Goal: Task Accomplishment & Management: Manage account settings

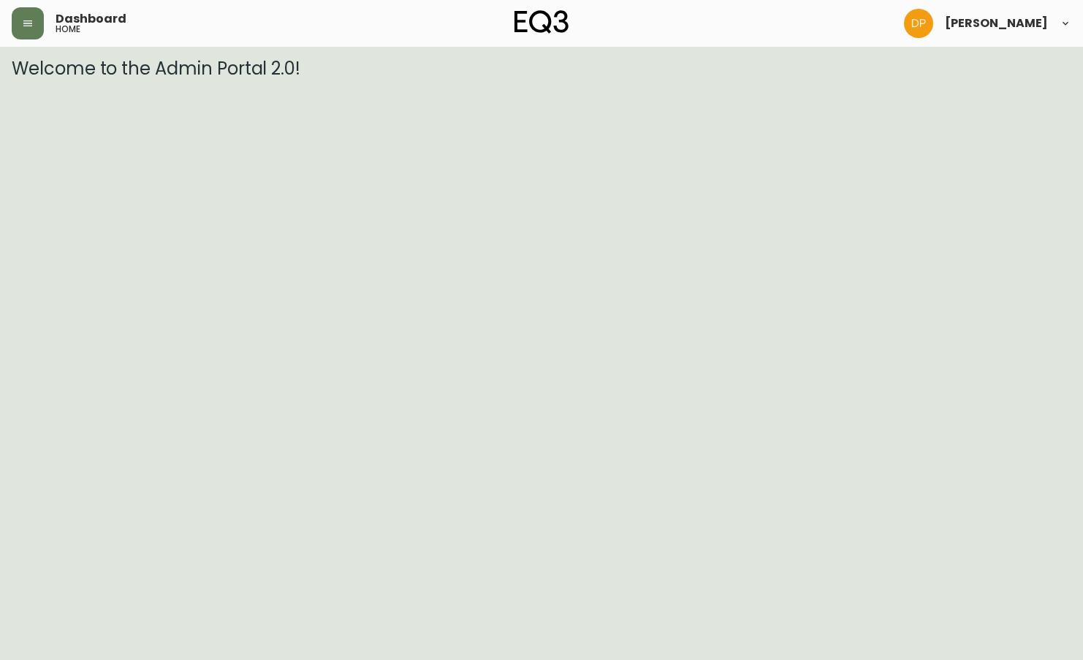
click at [11, 20] on header "Dashboard home [PERSON_NAME]" at bounding box center [541, 23] width 1083 height 47
click at [20, 22] on button "button" at bounding box center [28, 23] width 32 height 32
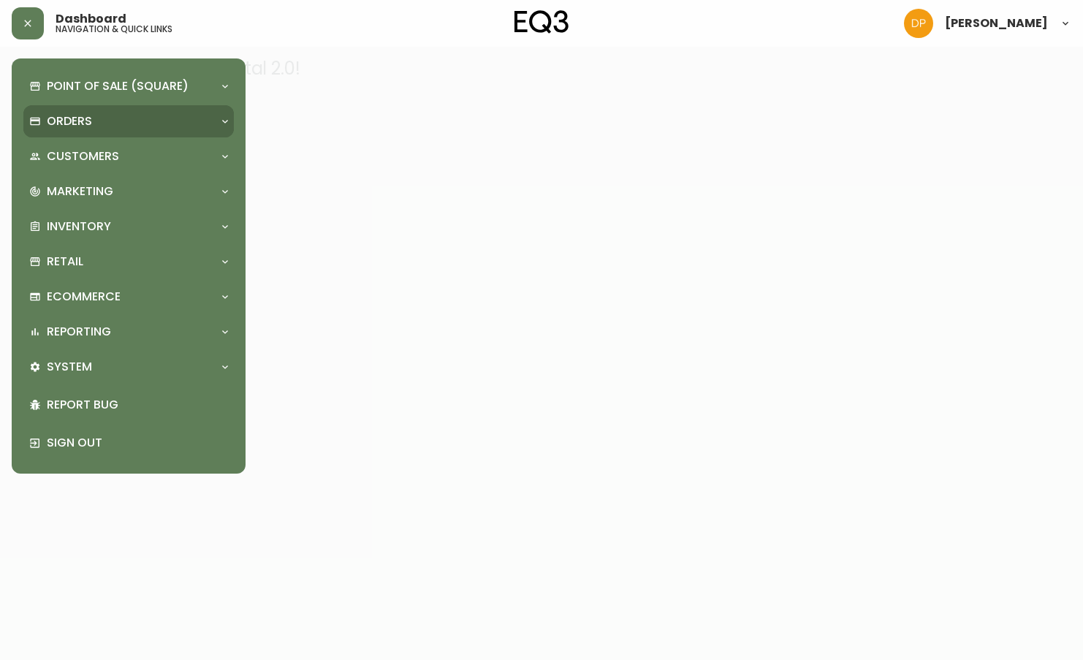
click at [75, 127] on p "Orders" at bounding box center [69, 121] width 45 height 16
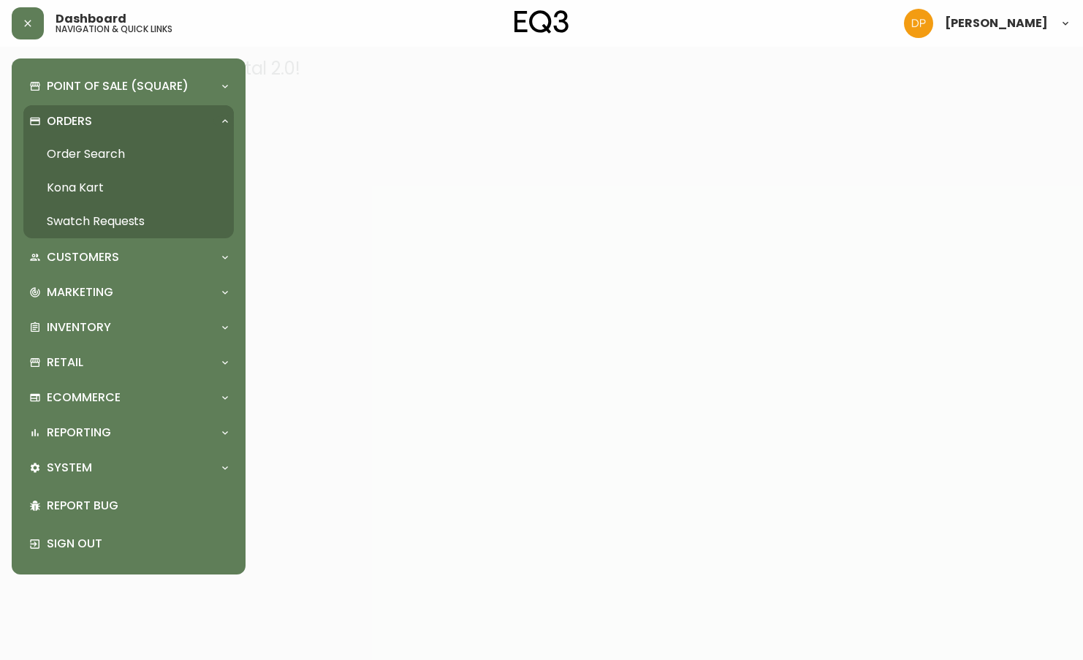
click at [114, 156] on link "Order Search" at bounding box center [128, 154] width 210 height 34
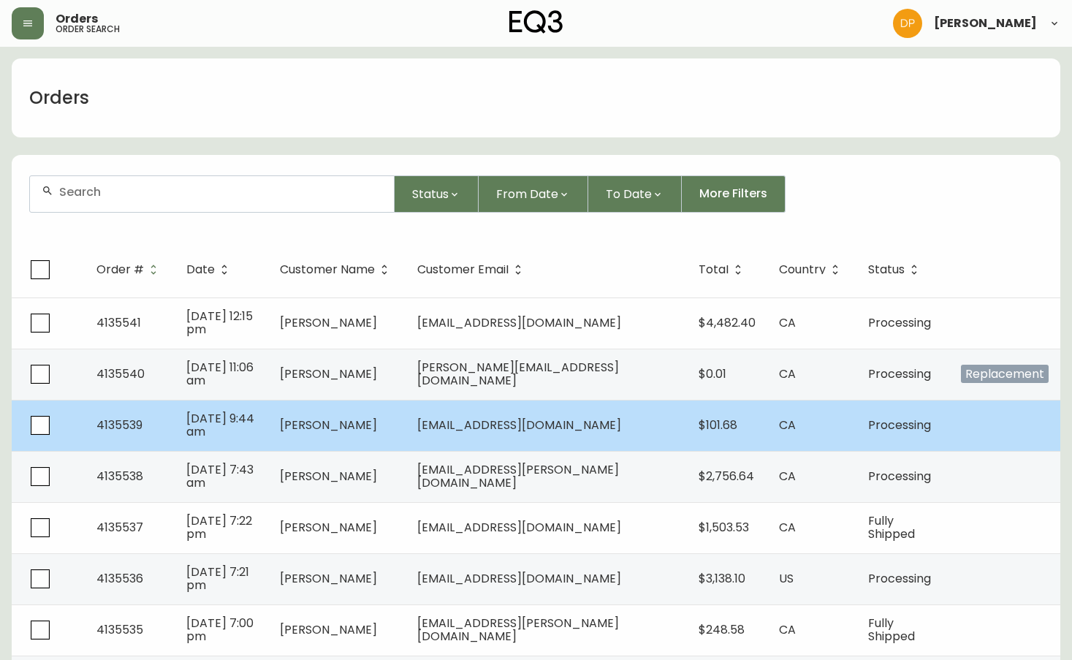
click at [268, 443] on td "[DATE] 9:44 am" at bounding box center [222, 425] width 94 height 51
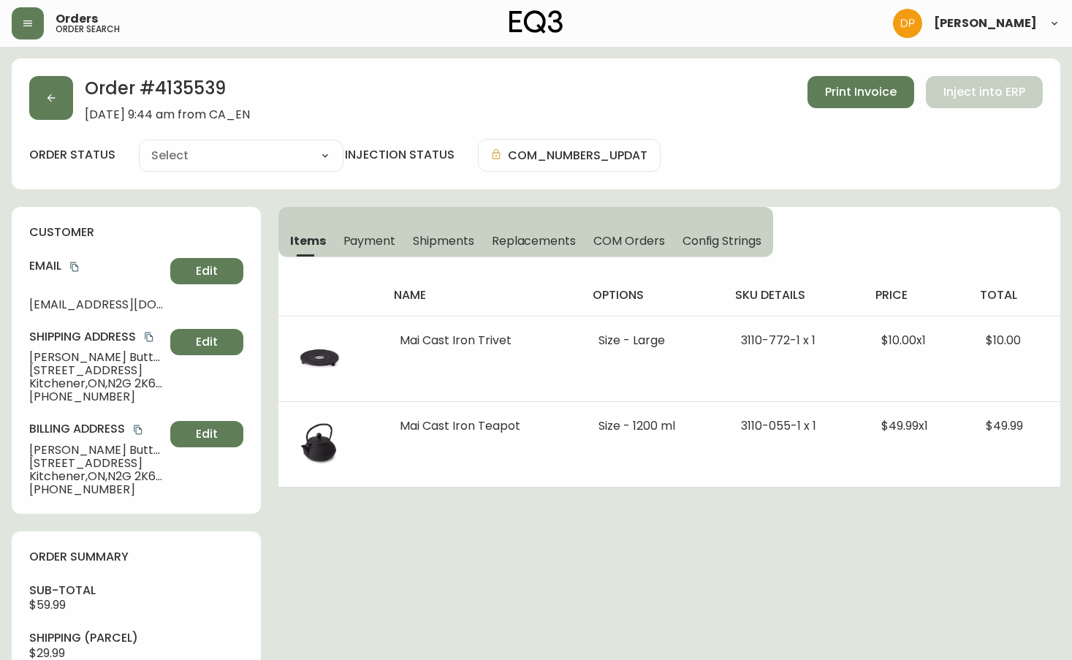
type input "Processing"
select select "PROCESSING"
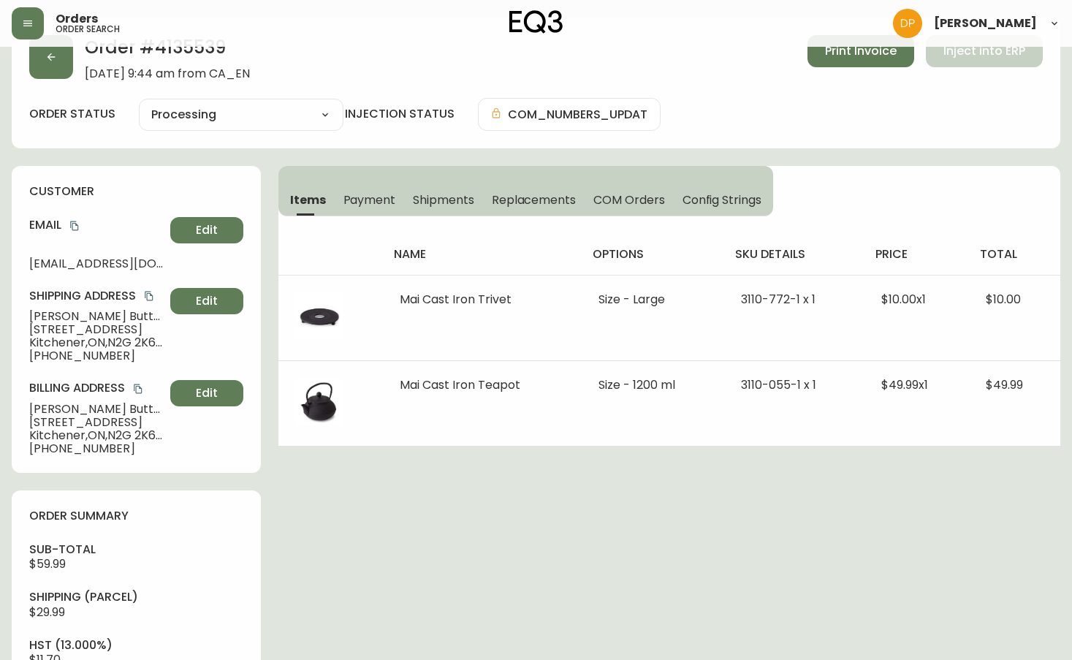
scroll to position [73, 0]
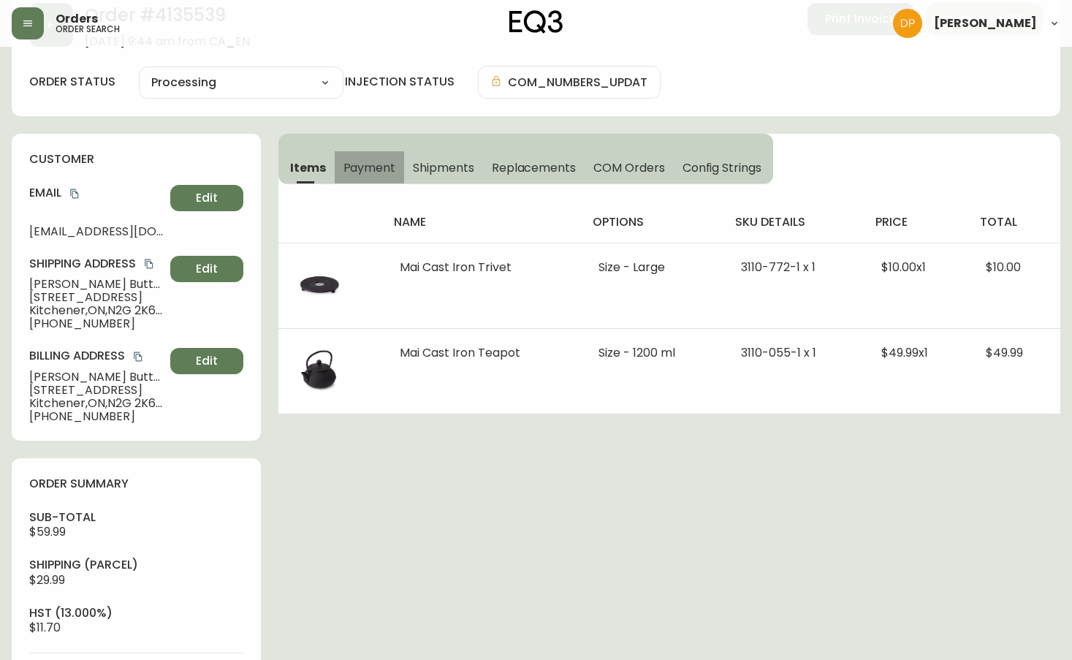
click at [370, 160] on span "Payment" at bounding box center [369, 167] width 53 height 15
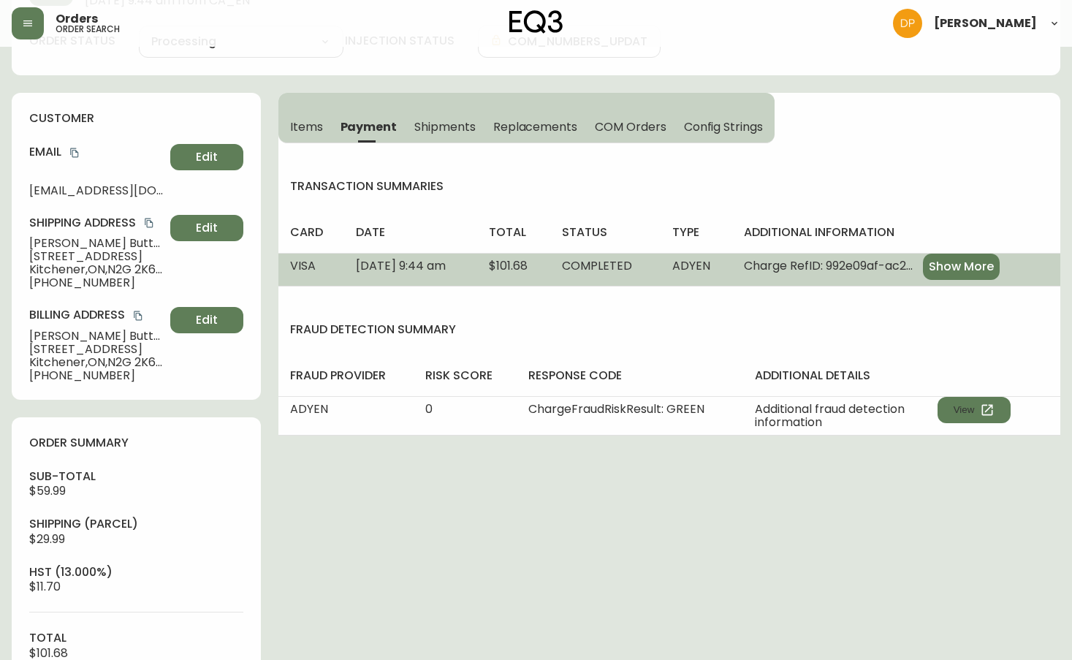
scroll to position [146, 0]
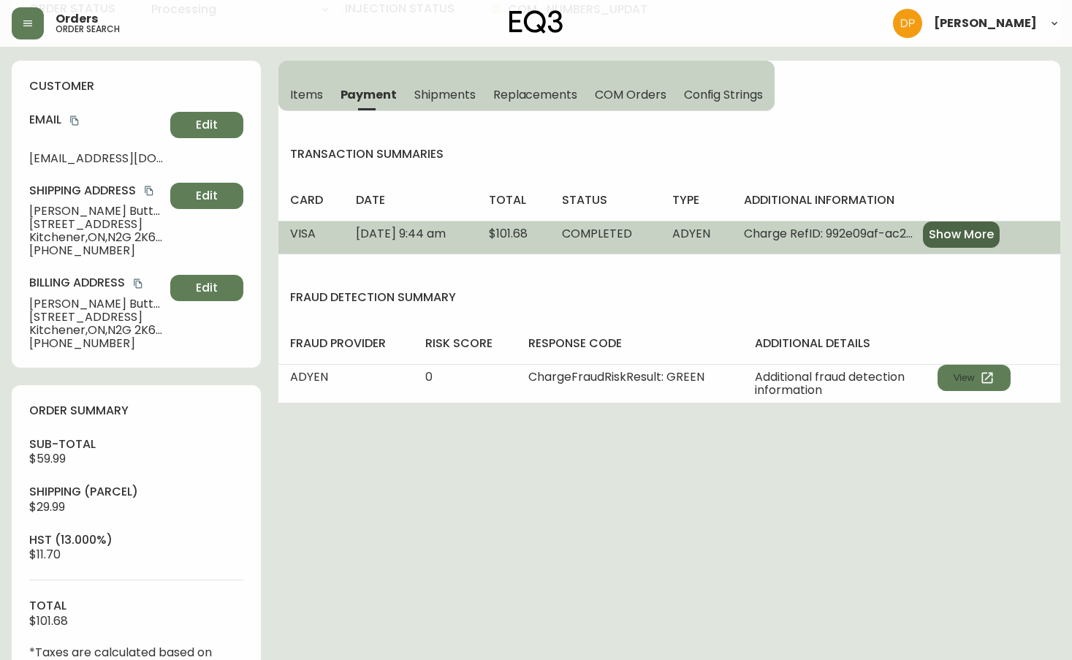
click at [992, 233] on span "Show More" at bounding box center [961, 235] width 65 height 16
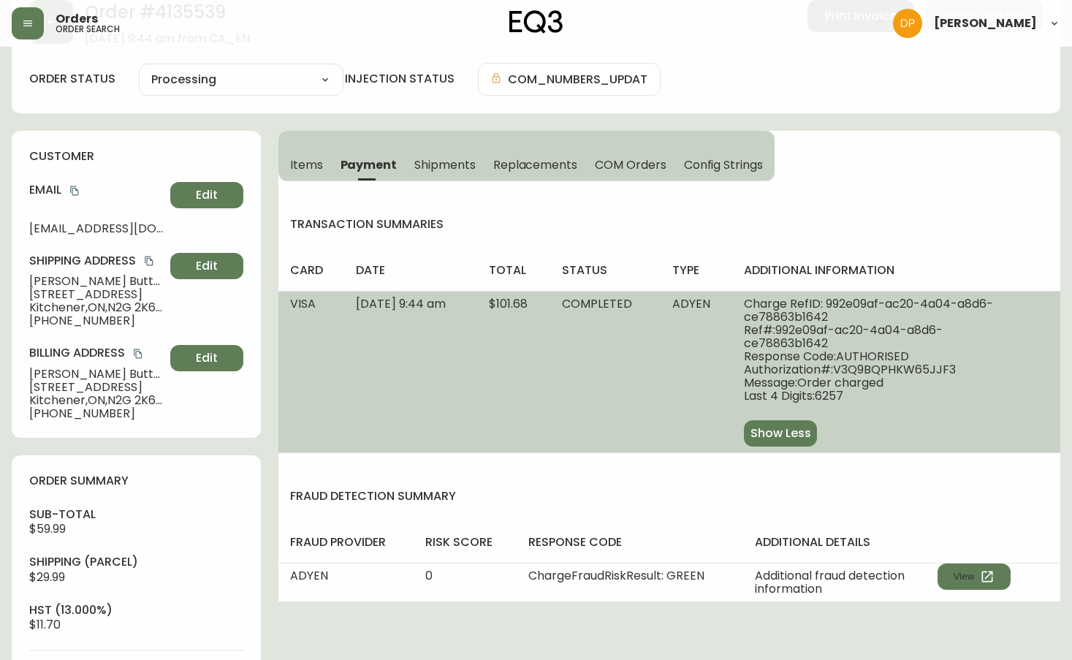
scroll to position [0, 0]
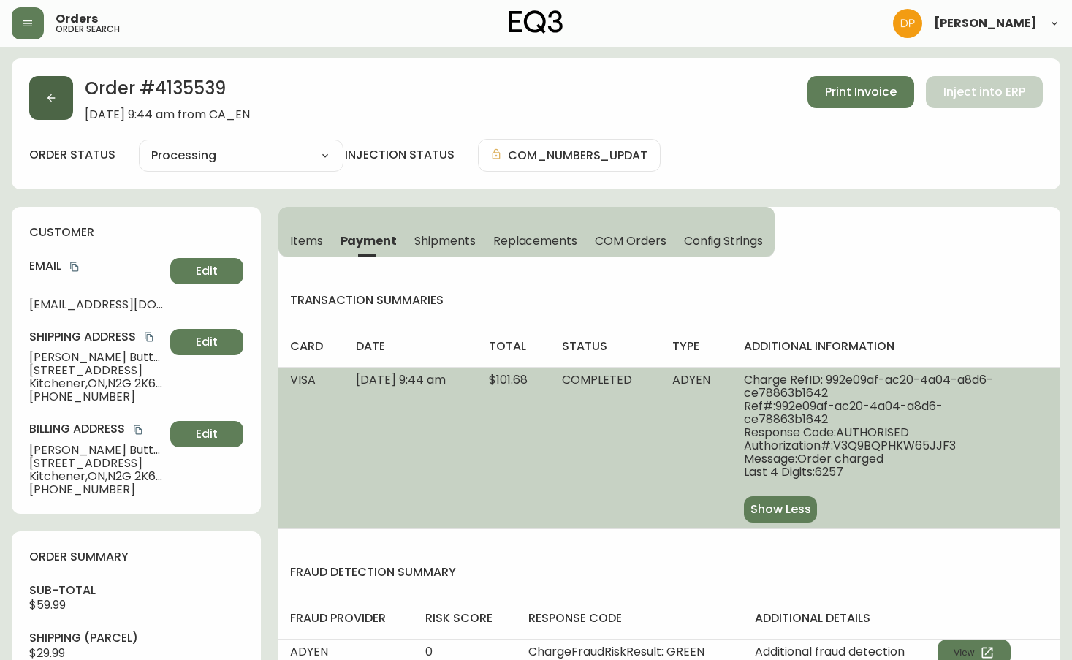
click at [53, 107] on button "button" at bounding box center [51, 98] width 44 height 44
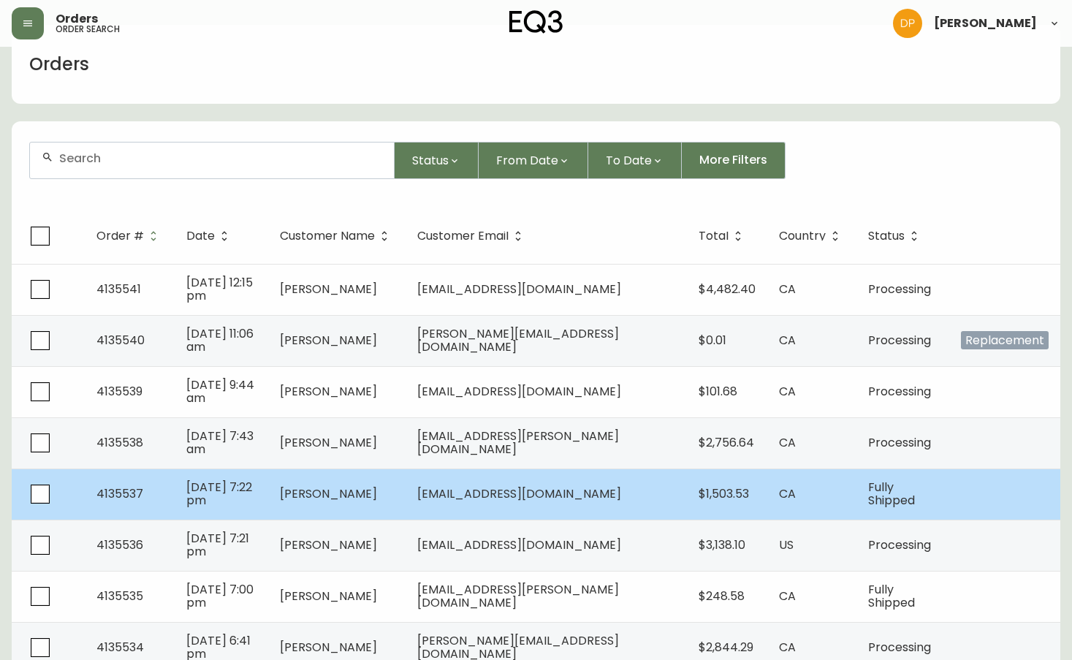
scroll to position [73, 0]
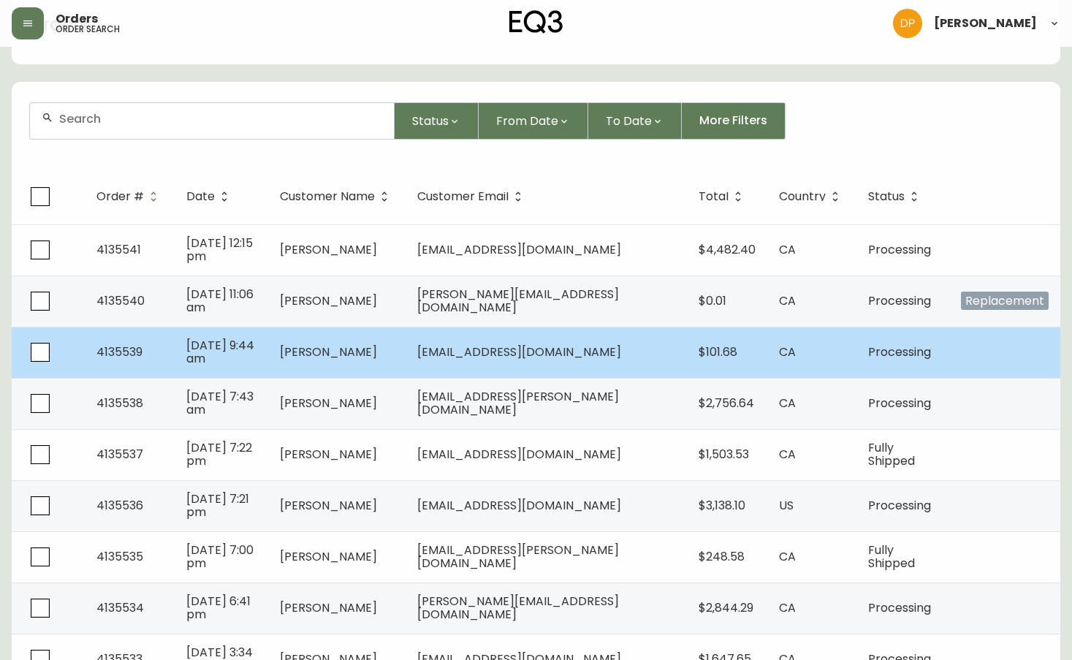
click at [406, 351] on td "[PERSON_NAME]" at bounding box center [336, 352] width 137 height 51
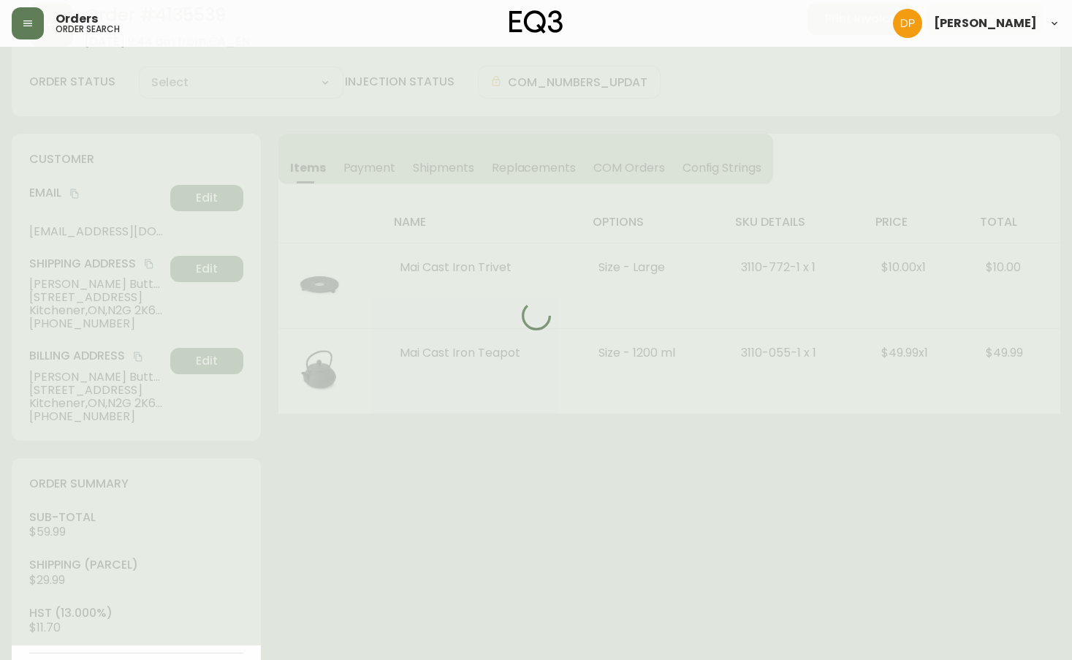
type input "Processing"
select select "PROCESSING"
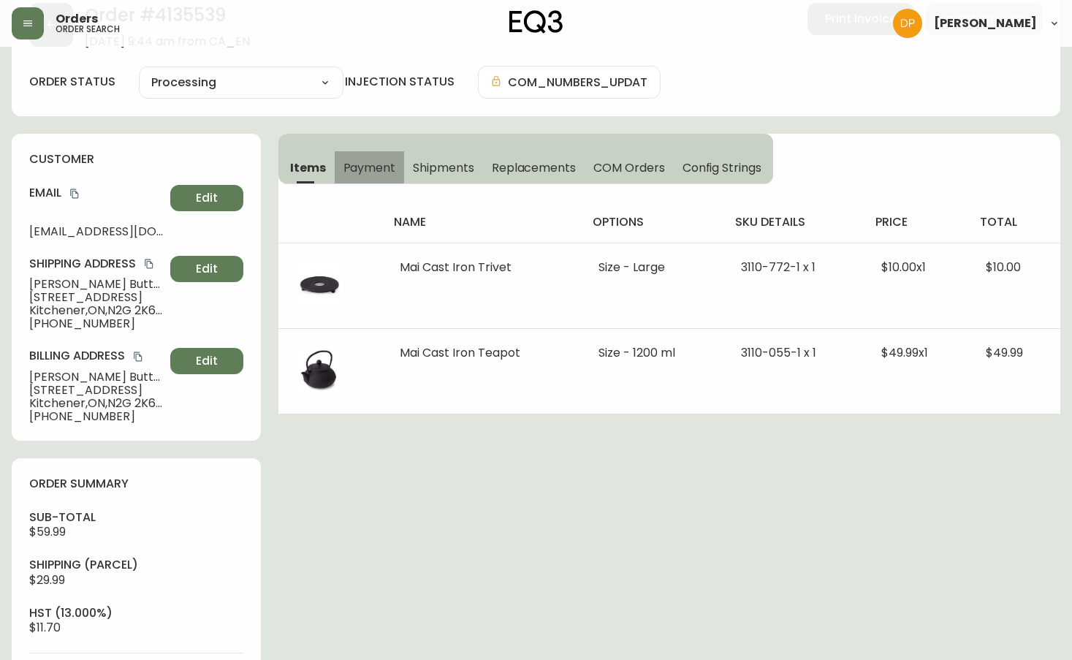
click at [355, 167] on span "Payment" at bounding box center [369, 167] width 53 height 15
